Goal: Navigation & Orientation: Find specific page/section

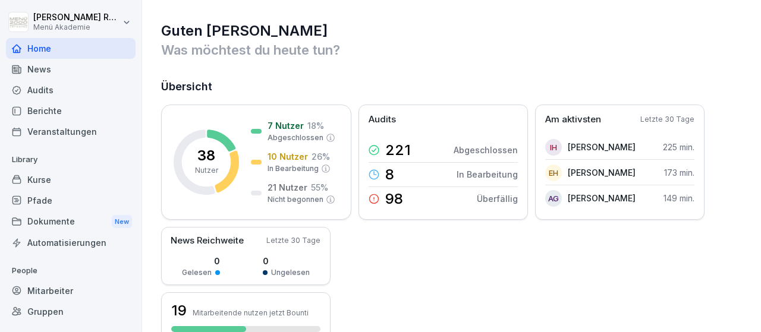
click at [59, 286] on div "Mitarbeiter" at bounding box center [71, 291] width 130 height 21
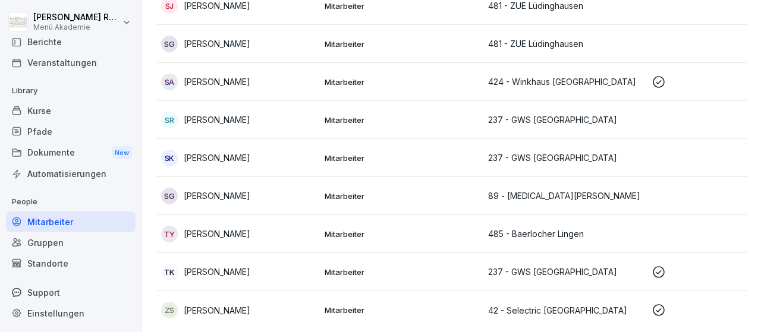
scroll to position [1253, 0]
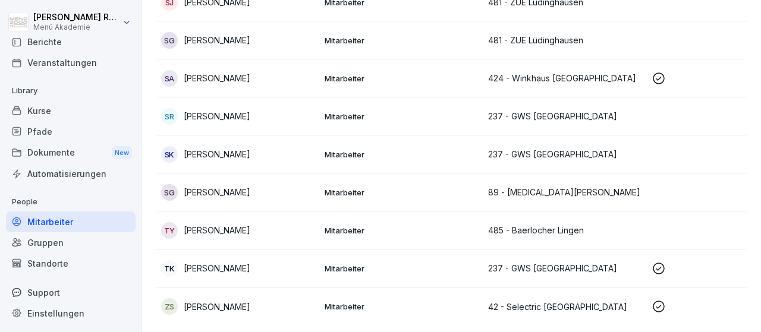
drag, startPoint x: 187, startPoint y: 187, endPoint x: 277, endPoint y: 193, distance: 90.6
click at [277, 193] on div "SG [PERSON_NAME]" at bounding box center [238, 192] width 154 height 17
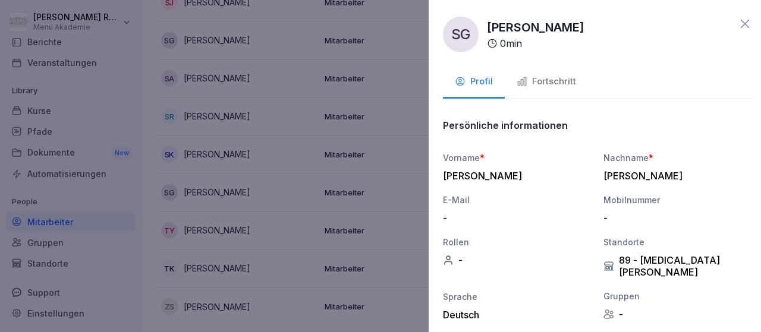
click at [331, 195] on div at bounding box center [380, 166] width 761 height 332
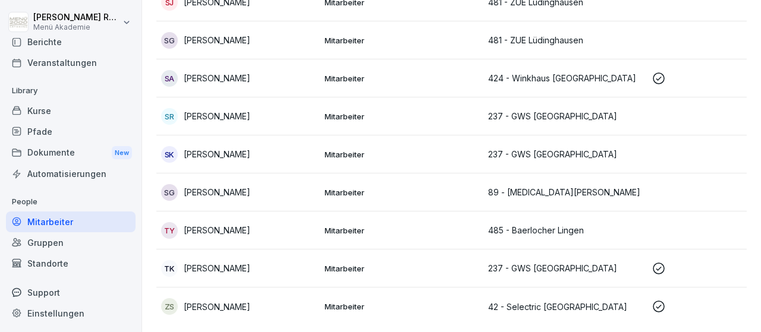
drag, startPoint x: 287, startPoint y: 192, endPoint x: 181, endPoint y: 185, distance: 106.7
click at [181, 185] on div "SG [PERSON_NAME]" at bounding box center [238, 192] width 154 height 17
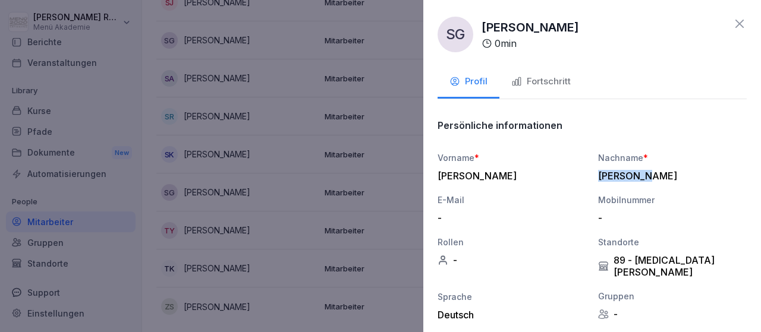
drag, startPoint x: 595, startPoint y: 179, endPoint x: 652, endPoint y: 179, distance: 56.5
click at [652, 179] on div "Vorname * [PERSON_NAME] * [PERSON_NAME] E-Mail - Mobilnummer - Rollen - Standor…" at bounding box center [592, 258] width 309 height 212
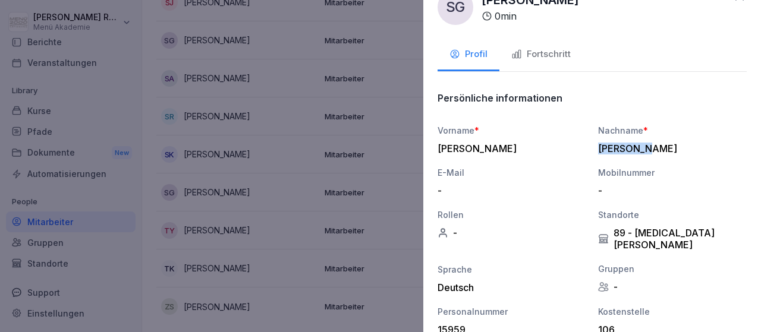
scroll to position [23, 0]
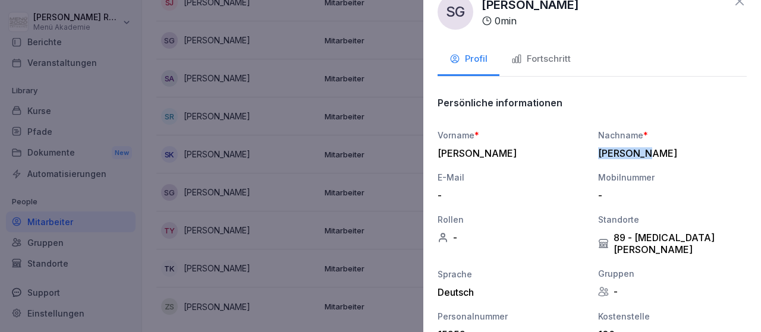
click at [643, 150] on div "[PERSON_NAME]" at bounding box center [669, 154] width 143 height 12
drag, startPoint x: 440, startPoint y: 152, endPoint x: 650, endPoint y: 156, distance: 210.6
click at [581, 156] on div "[PERSON_NAME]" at bounding box center [509, 154] width 143 height 12
click at [643, 75] on div "Profil Fortschritt" at bounding box center [592, 60] width 309 height 33
drag, startPoint x: 438, startPoint y: 129, endPoint x: 655, endPoint y: 150, distance: 217.6
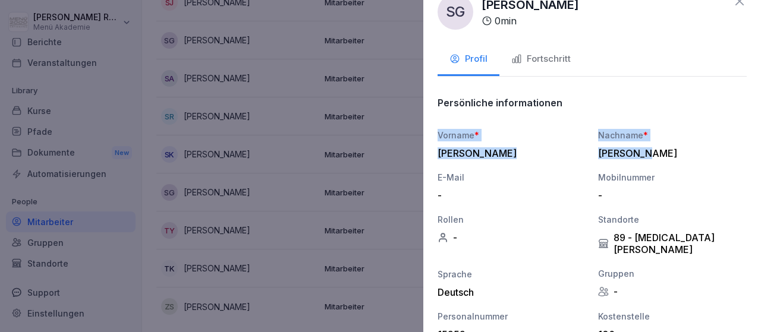
click at [655, 150] on div "Vorname * [PERSON_NAME] * [PERSON_NAME] E-Mail - Mobilnummer - Rollen - Standor…" at bounding box center [592, 235] width 309 height 212
copy div "Vorname * [PERSON_NAME] Nachname * [PERSON_NAME]"
click at [377, 177] on div at bounding box center [380, 166] width 761 height 332
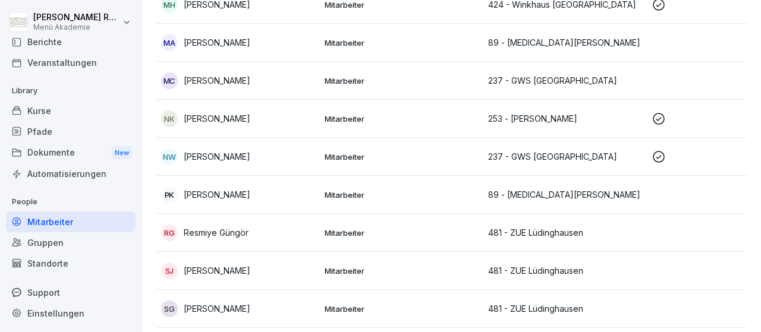
scroll to position [943, 0]
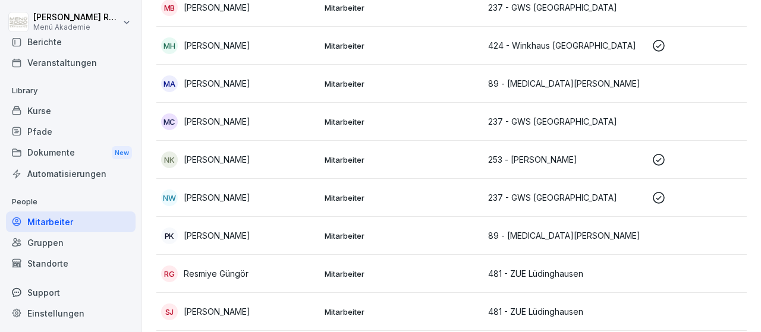
drag, startPoint x: 189, startPoint y: 117, endPoint x: 264, endPoint y: 121, distance: 75.1
click at [264, 121] on div "MC [PERSON_NAME]" at bounding box center [238, 122] width 154 height 17
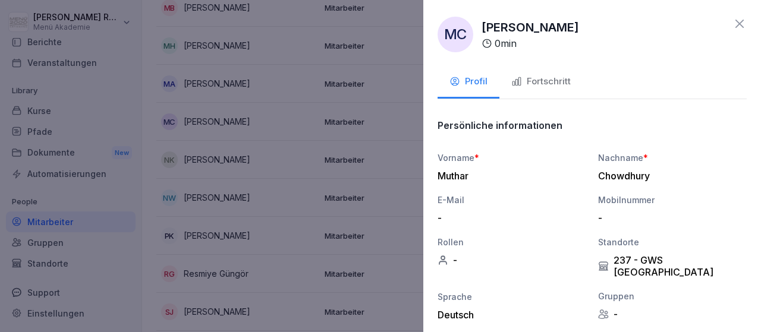
click at [264, 192] on div at bounding box center [380, 166] width 761 height 332
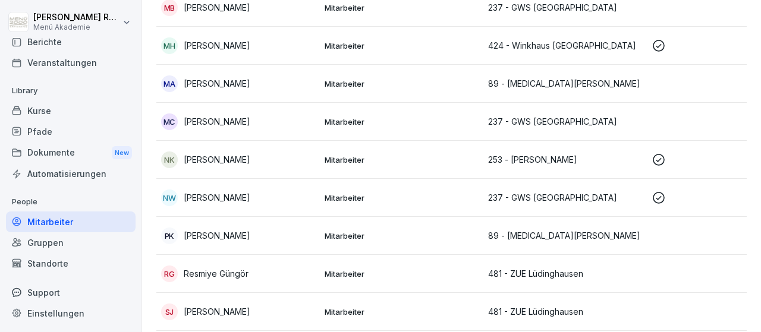
drag, startPoint x: 185, startPoint y: 115, endPoint x: 261, endPoint y: 118, distance: 75.6
click at [261, 118] on div "MC [PERSON_NAME]" at bounding box center [238, 122] width 154 height 17
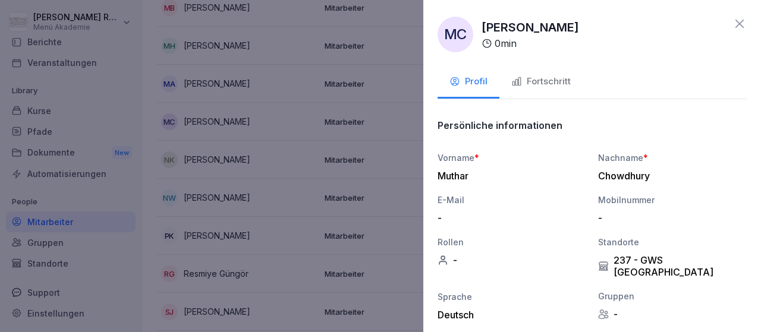
drag, startPoint x: 442, startPoint y: 175, endPoint x: 658, endPoint y: 155, distance: 216.8
click at [581, 170] on div "Muthar" at bounding box center [509, 176] width 143 height 12
click at [658, 155] on div "Nachname *" at bounding box center [672, 158] width 149 height 12
drag, startPoint x: 440, startPoint y: 175, endPoint x: 500, endPoint y: 153, distance: 64.0
click at [500, 170] on div "Muthar" at bounding box center [509, 176] width 143 height 12
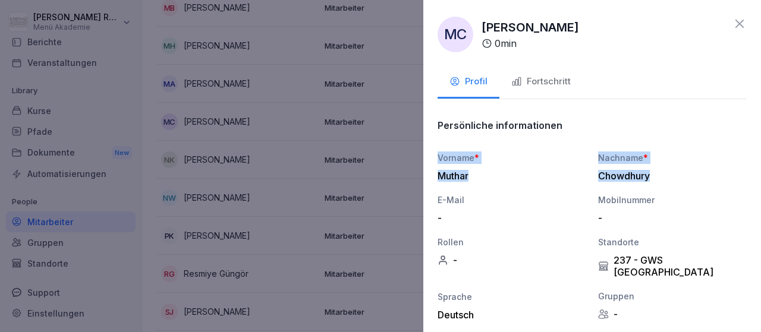
drag, startPoint x: 438, startPoint y: 156, endPoint x: 651, endPoint y: 184, distance: 214.7
click at [651, 184] on div "Vorname * Muthar Nachname * Chowdhury E-Mail - Mobilnummer - Rollen - Standorte…" at bounding box center [592, 258] width 309 height 212
copy div "Vorname * [PERSON_NAME] Nachname * [PERSON_NAME]"
click at [376, 216] on div at bounding box center [380, 166] width 761 height 332
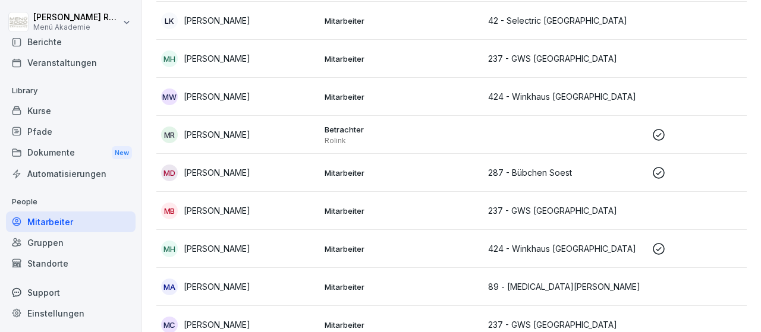
scroll to position [736, 0]
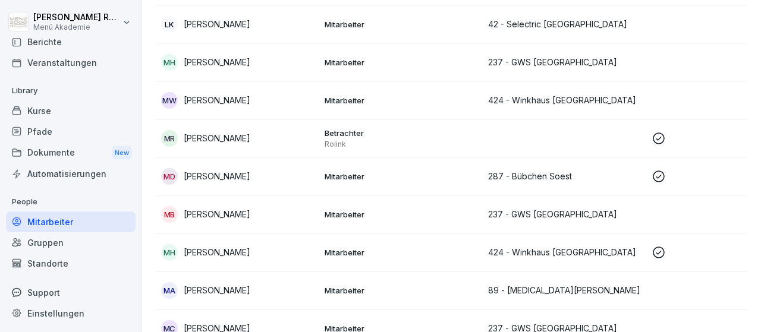
click at [752, 10] on div "Mitarbeiter Rollen Archiviert Total: 38 Filter Name Berechtigungen Standort Ers…" at bounding box center [451, 75] width 619 height 1553
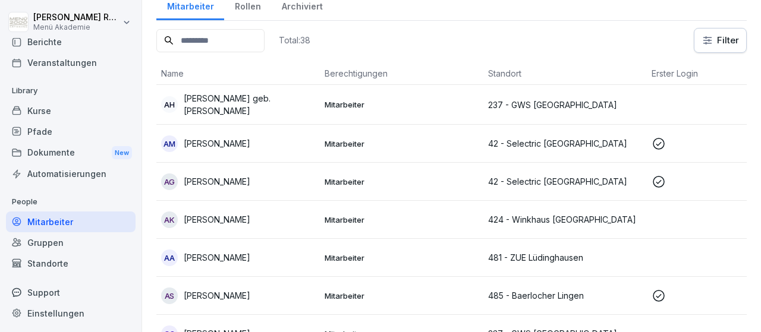
scroll to position [11, 0]
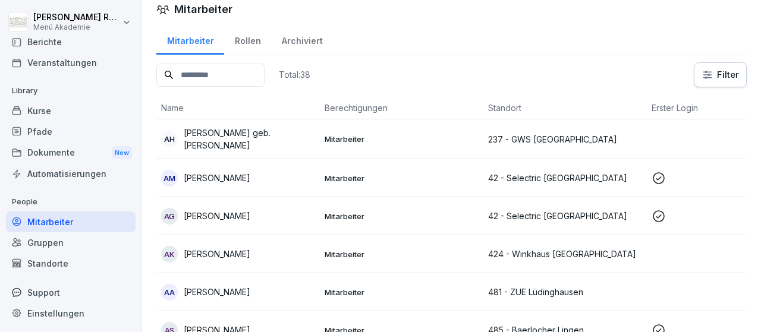
click at [61, 216] on div "Mitarbeiter" at bounding box center [71, 222] width 130 height 21
click at [45, 109] on div "Kurse" at bounding box center [71, 111] width 130 height 21
